Goal: Information Seeking & Learning: Understand process/instructions

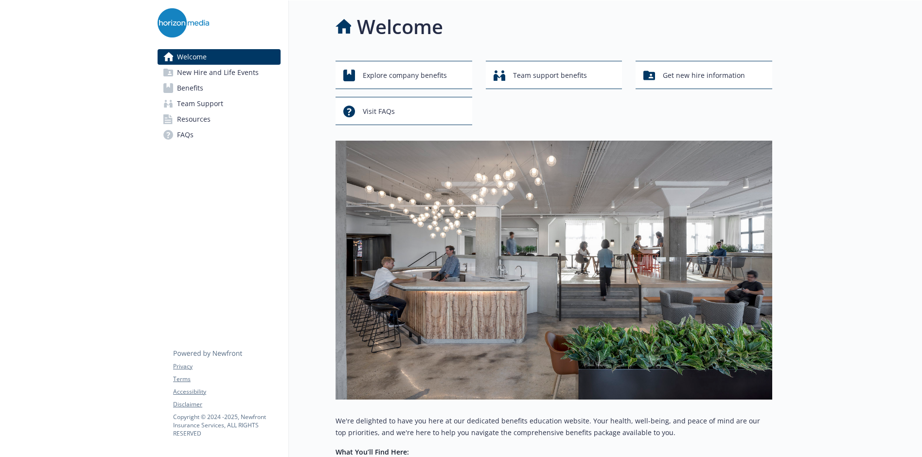
click at [197, 83] on span "Benefits" at bounding box center [190, 88] width 26 height 16
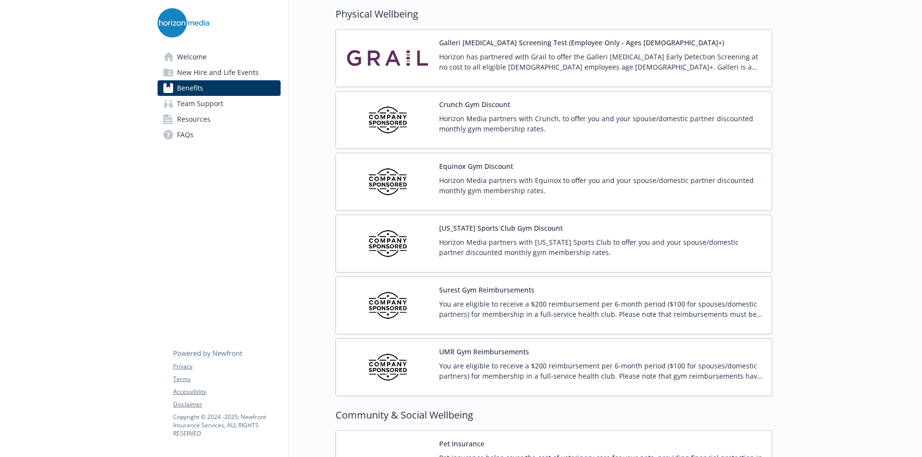
scroll to position [2371, 0]
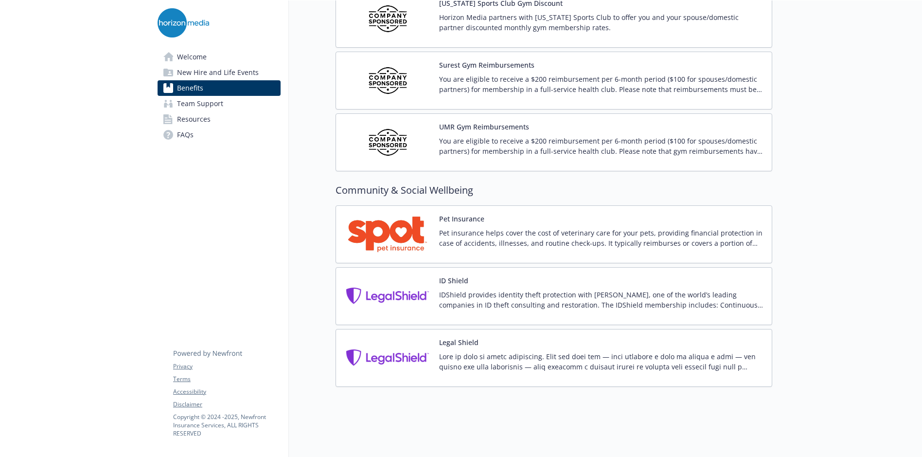
click at [220, 104] on span "Team Support" at bounding box center [200, 104] width 46 height 16
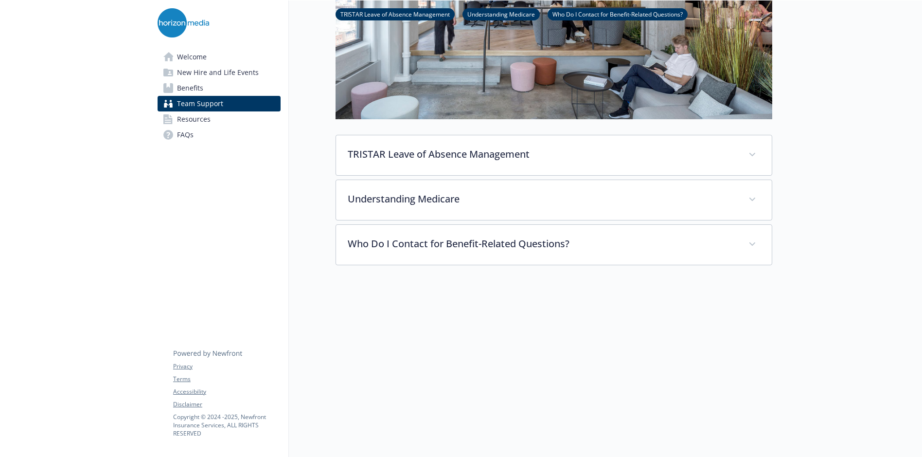
click at [224, 70] on span "New Hire and Life Events" at bounding box center [218, 73] width 82 height 16
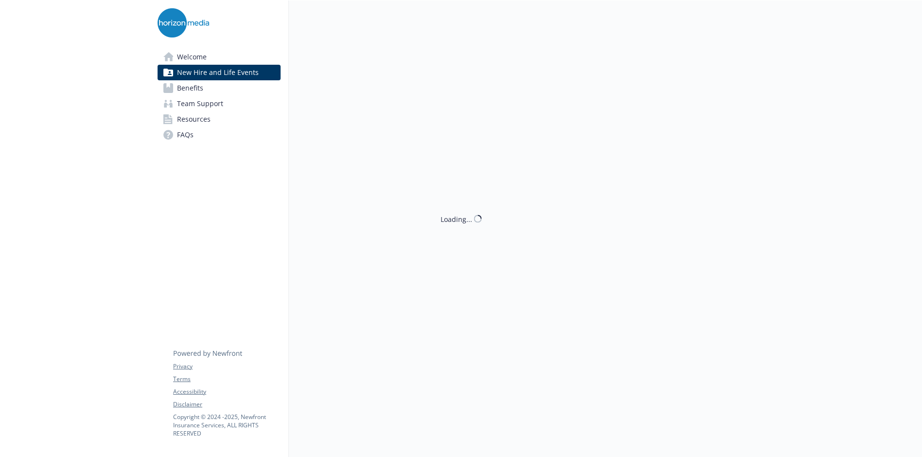
scroll to position [225, 0]
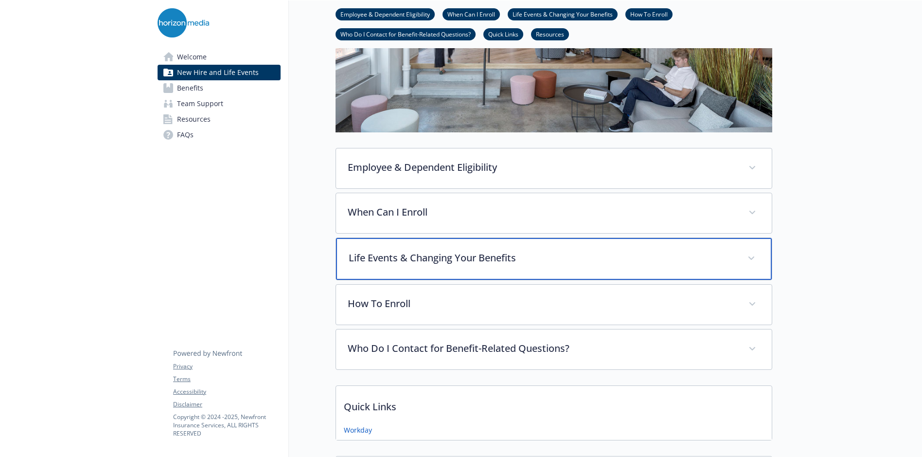
click at [469, 257] on p "Life Events & Changing Your Benefits" at bounding box center [542, 257] width 387 height 15
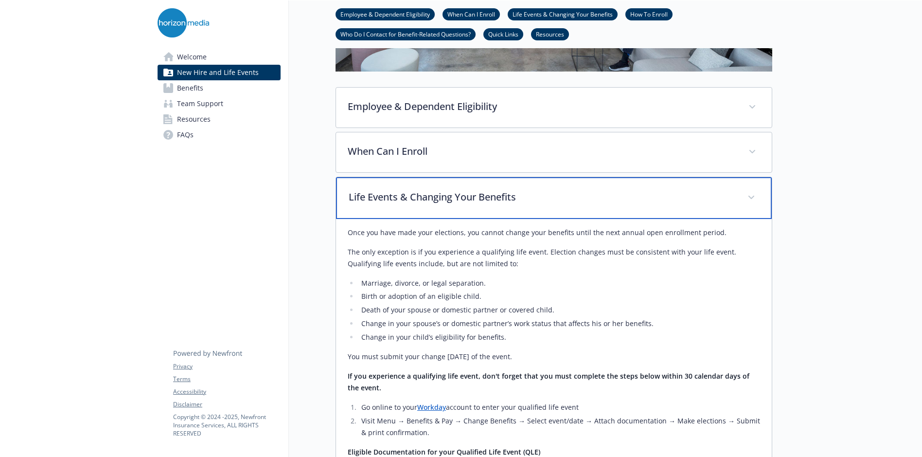
scroll to position [273, 0]
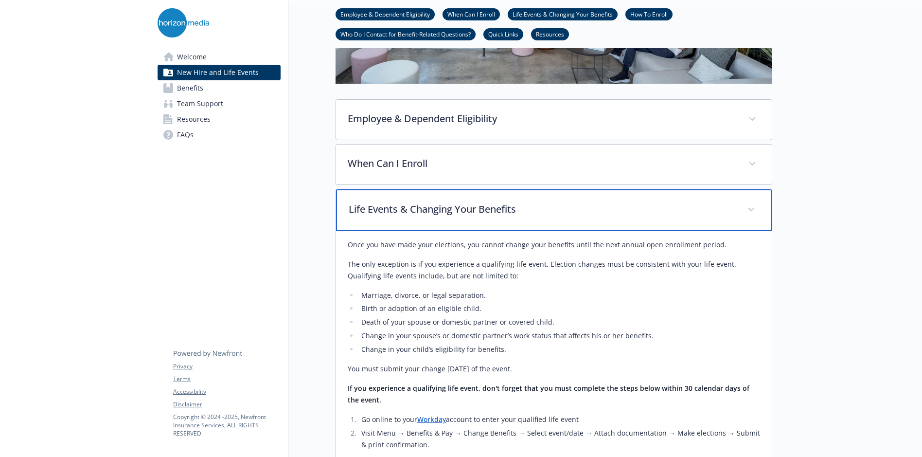
click at [472, 209] on p "Life Events & Changing Your Benefits" at bounding box center [542, 209] width 387 height 15
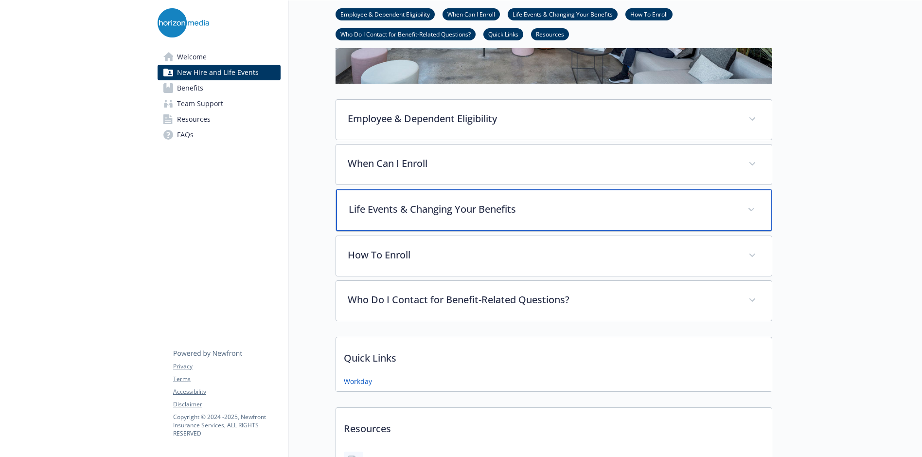
click at [472, 210] on p "Life Events & Changing Your Benefits" at bounding box center [542, 209] width 387 height 15
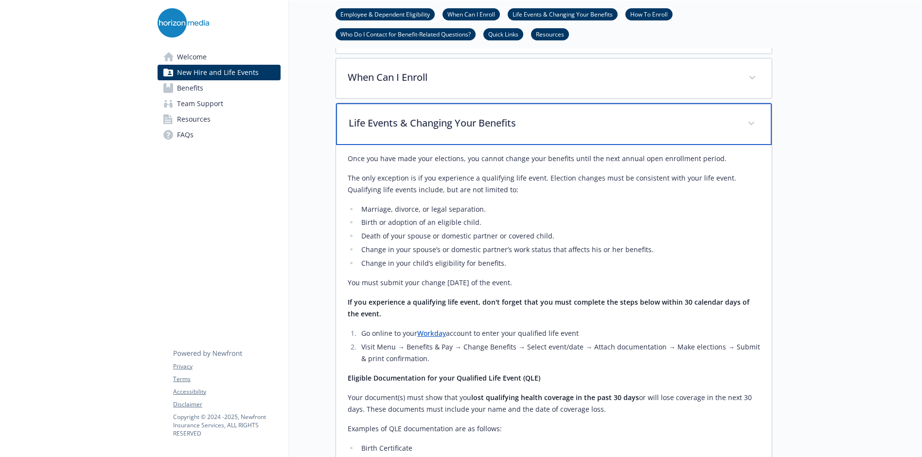
scroll to position [419, 0]
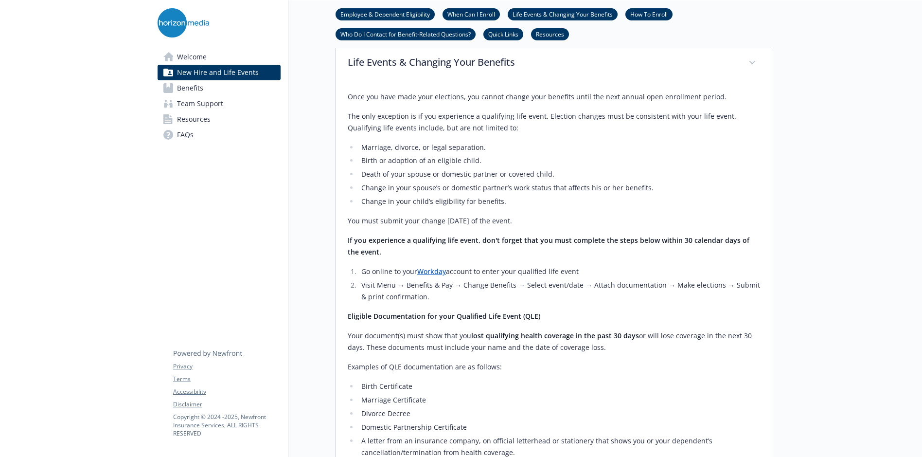
drag, startPoint x: 349, startPoint y: 241, endPoint x: 604, endPoint y: 350, distance: 277.3
click at [604, 350] on div "Once you have made your elections, you cannot change your benefits until the ne…" at bounding box center [554, 388] width 412 height 595
copy div "f you experience a qualifying life event, don't forget that you must complete t…"
